Goal: Information Seeking & Learning: Learn about a topic

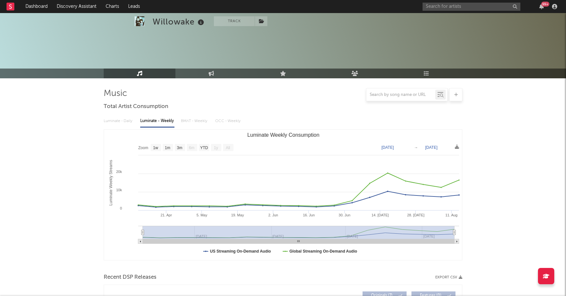
select select "1w"
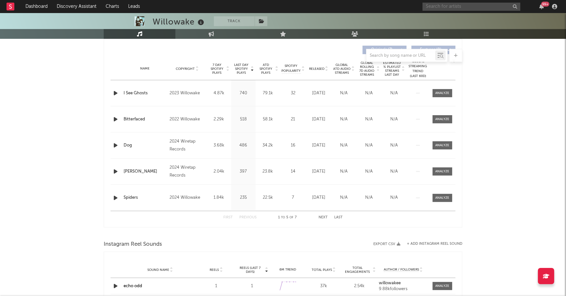
click at [441, 3] on input "text" at bounding box center [472, 7] width 98 height 8
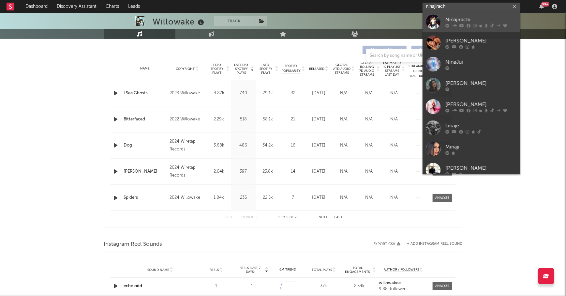
type input "ninajirachi"
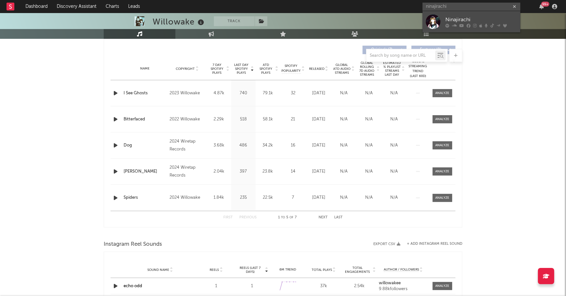
click at [475, 20] on div "Ninajirachi" at bounding box center [482, 20] width 72 height 8
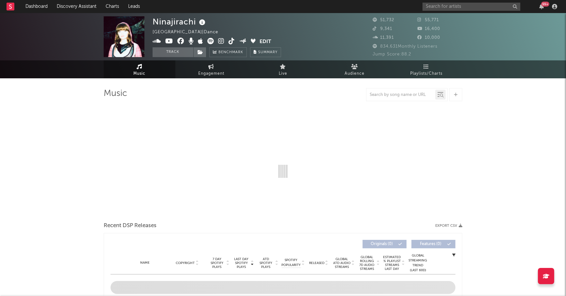
select select "6m"
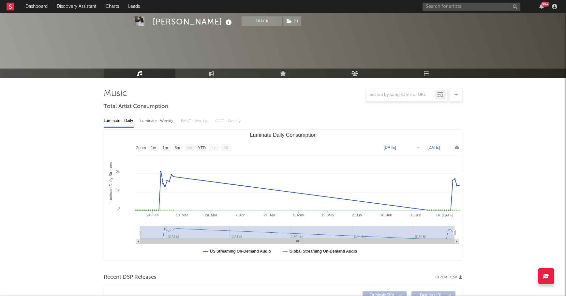
select select "1w"
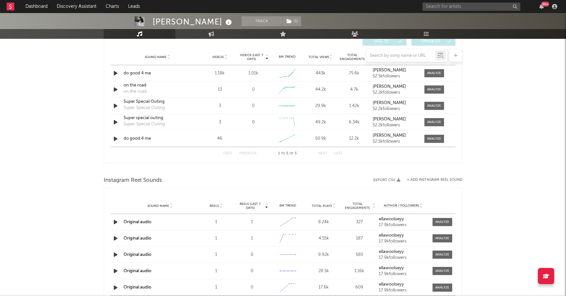
scroll to position [467, 0]
